Goal: Check status: Check status

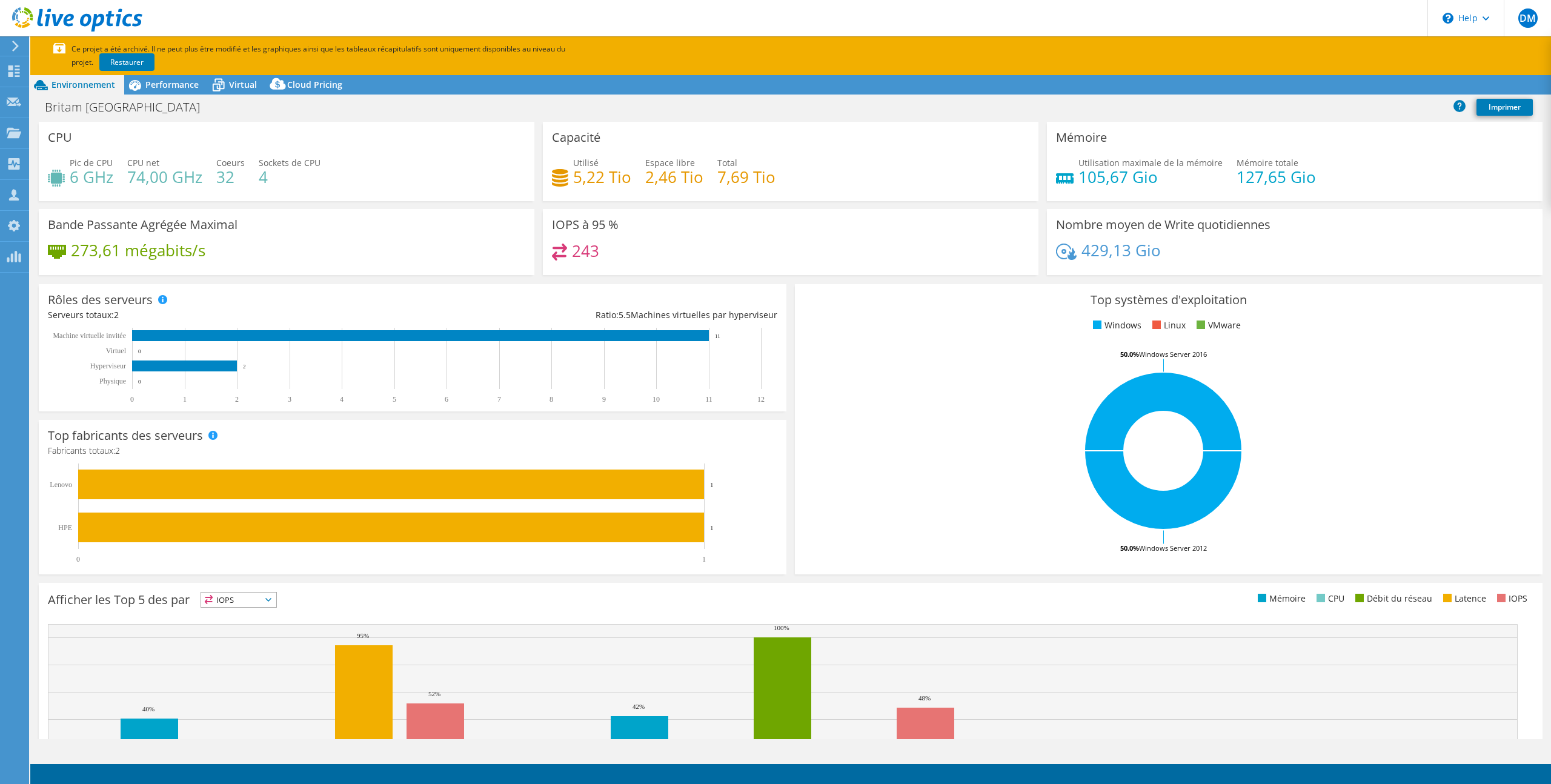
select select "USD"
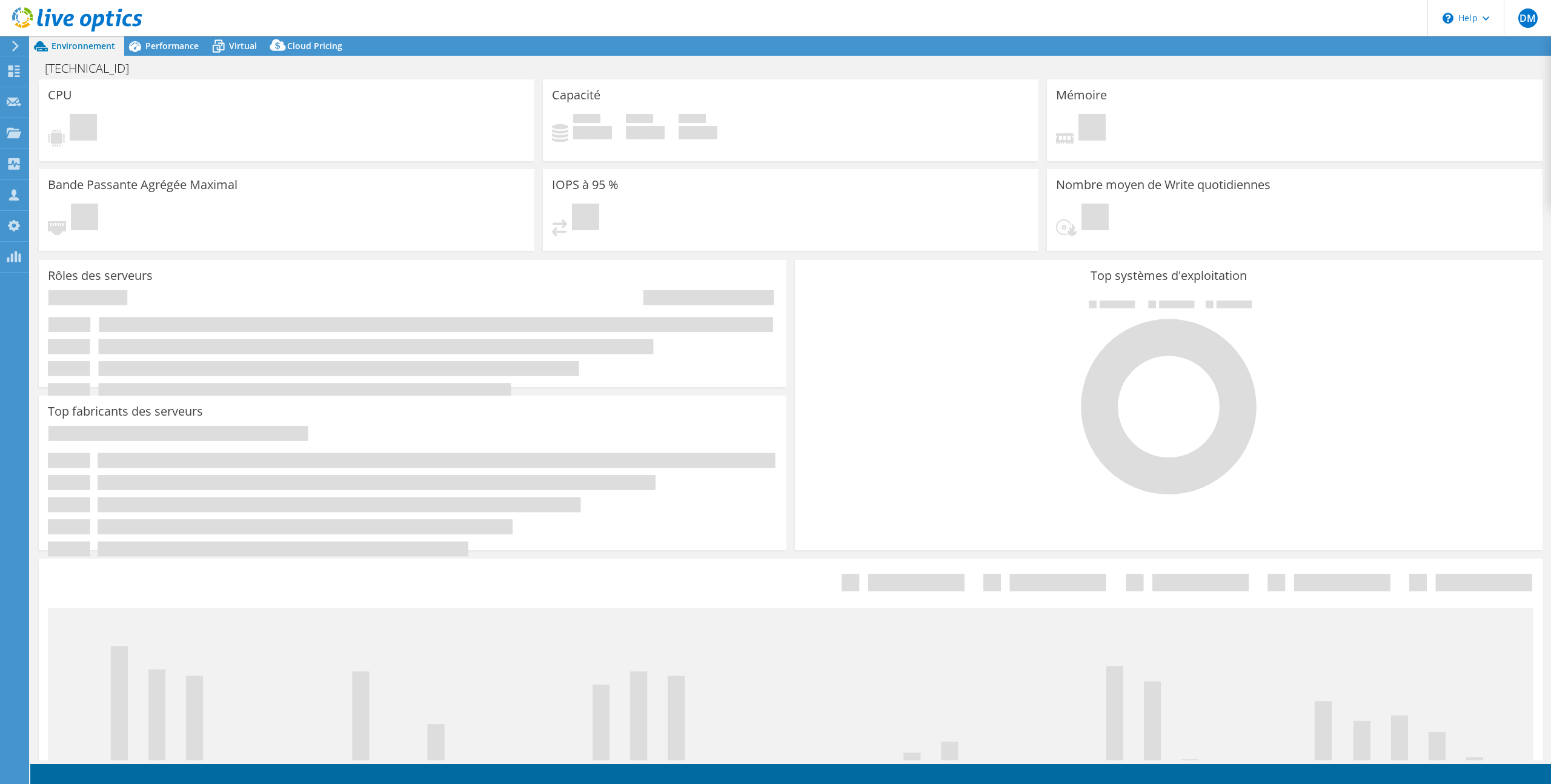
select select
select select "USEast"
select select "USD"
